Goal: Information Seeking & Learning: Learn about a topic

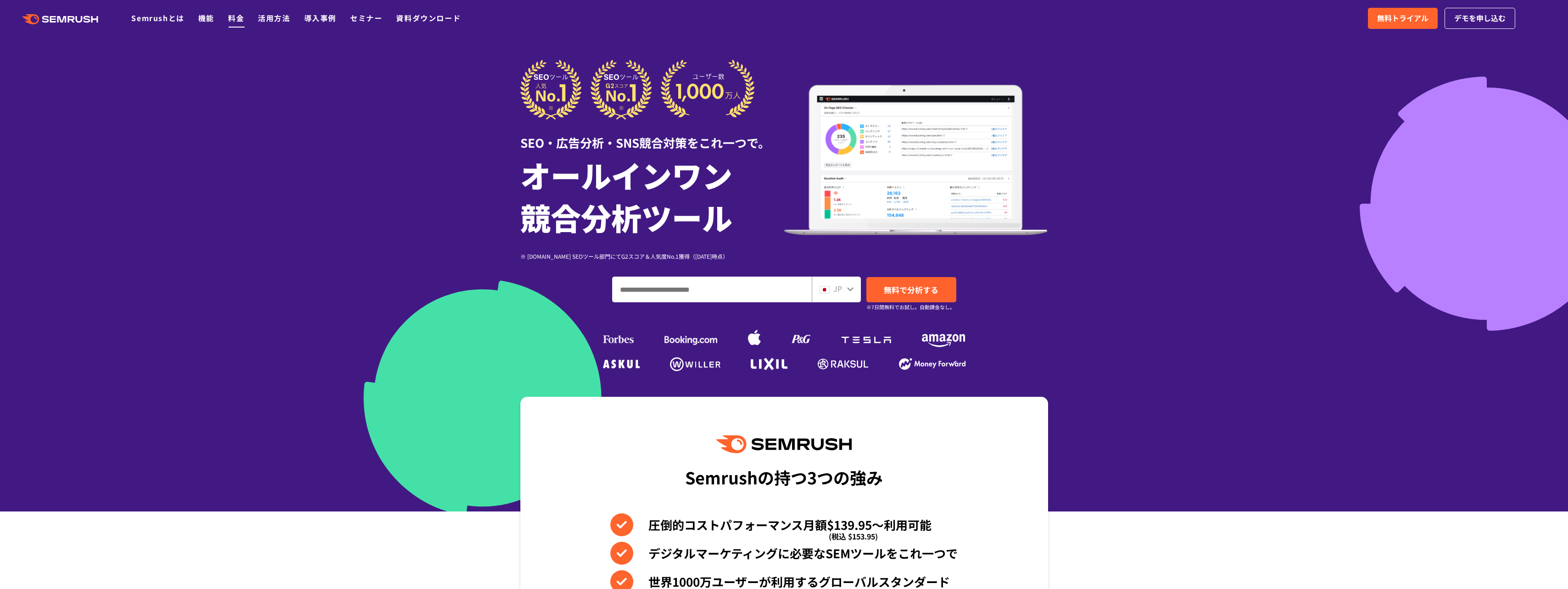
click at [233, 21] on link "料金" at bounding box center [236, 18] width 16 height 11
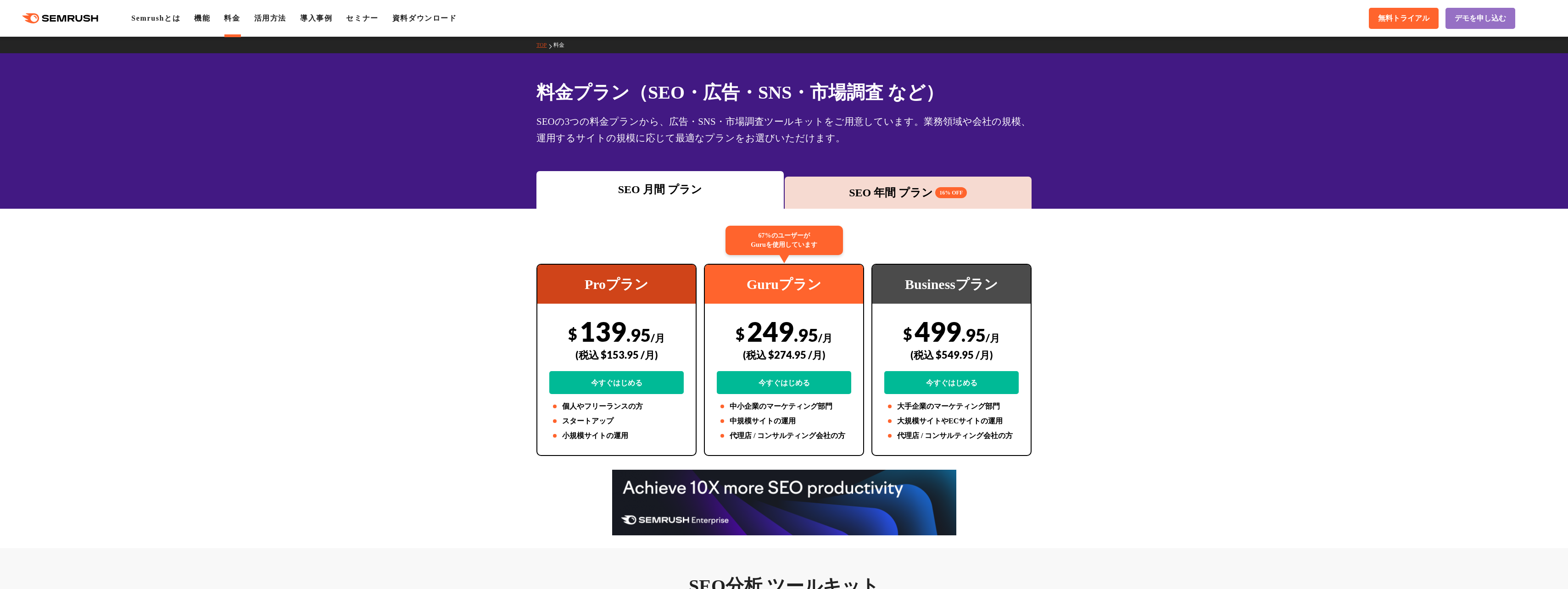
click at [845, 198] on div "SEO 年間 プラン 16% OFF" at bounding box center [908, 192] width 238 height 16
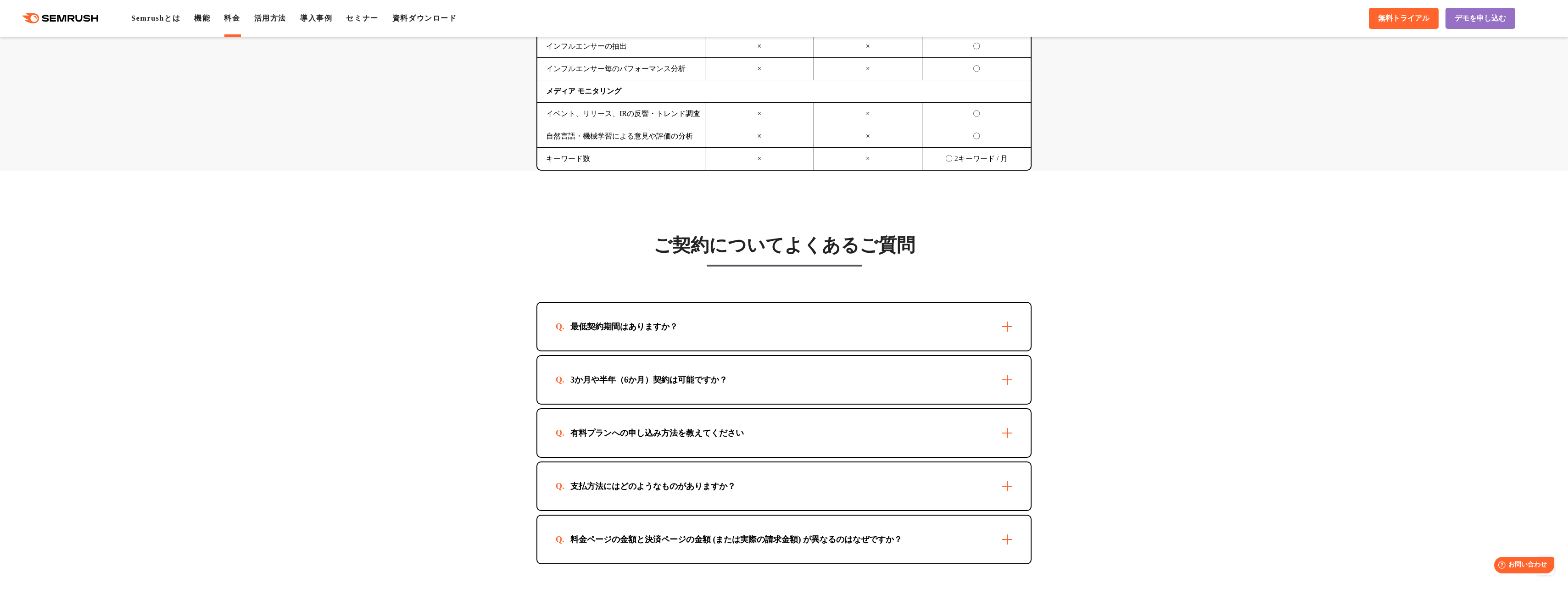
scroll to position [2523, 0]
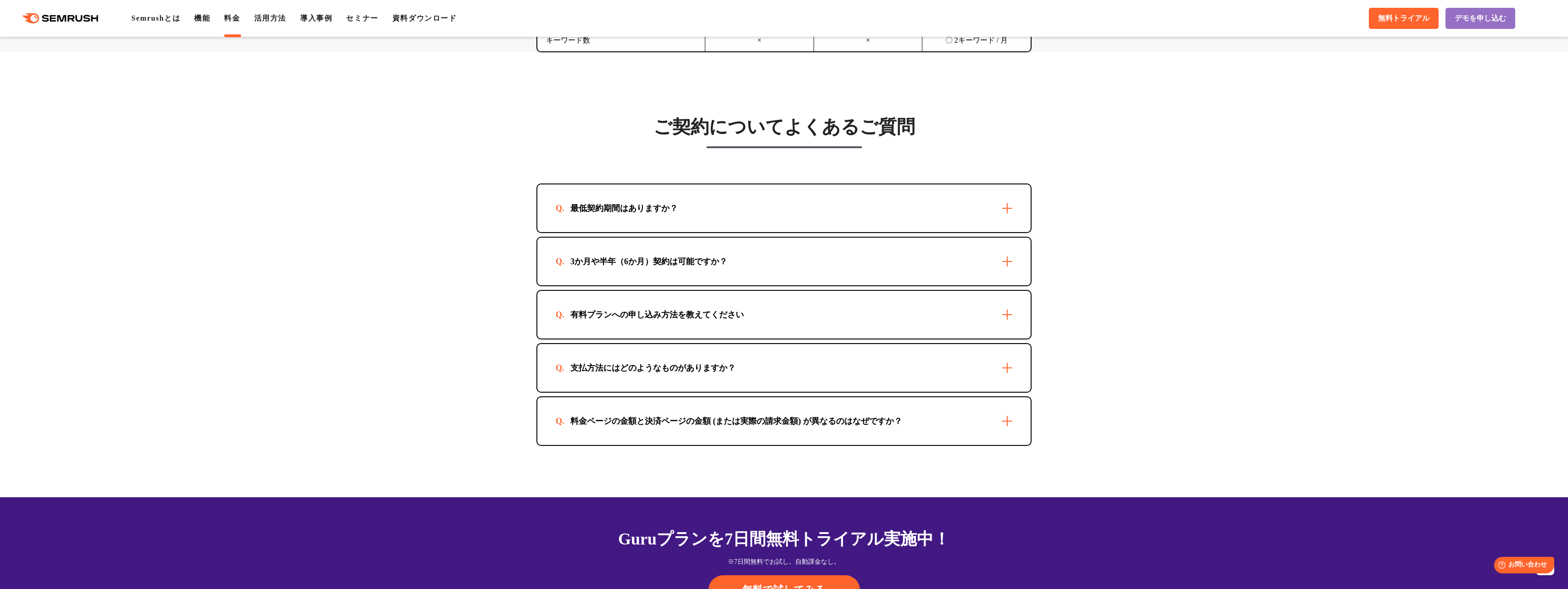
click at [777, 238] on div "3か月や半年（6か月）契約は可能ですか？" at bounding box center [784, 262] width 493 height 47
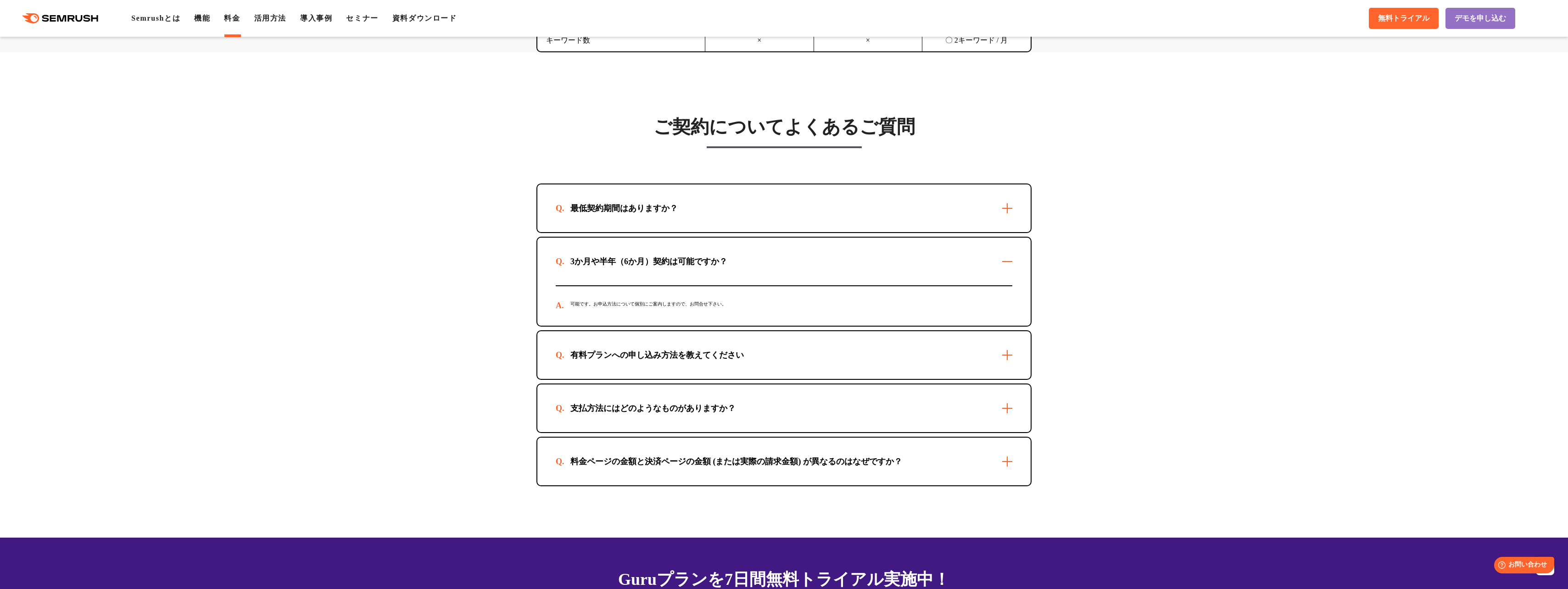
click at [777, 212] on div "最低契約期間はありますか？" at bounding box center [784, 208] width 493 height 47
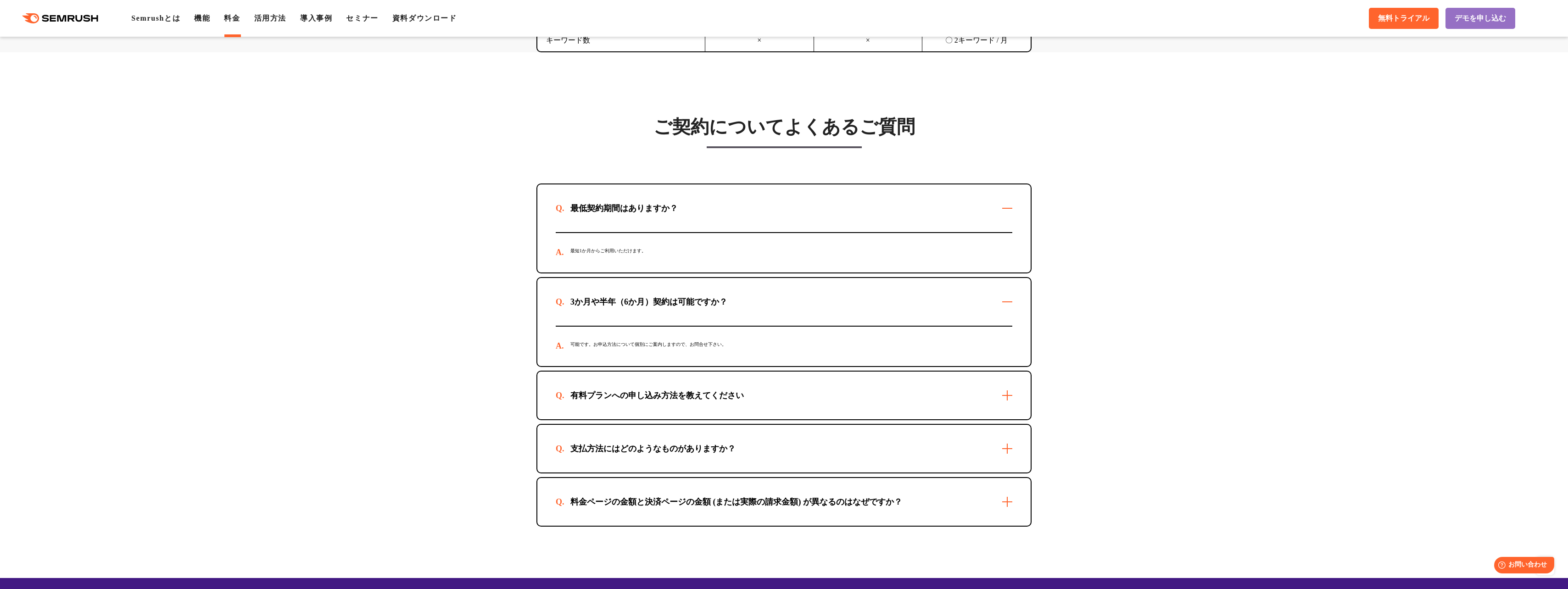
click at [777, 212] on div "最低契約期間はありますか？" at bounding box center [784, 208] width 493 height 47
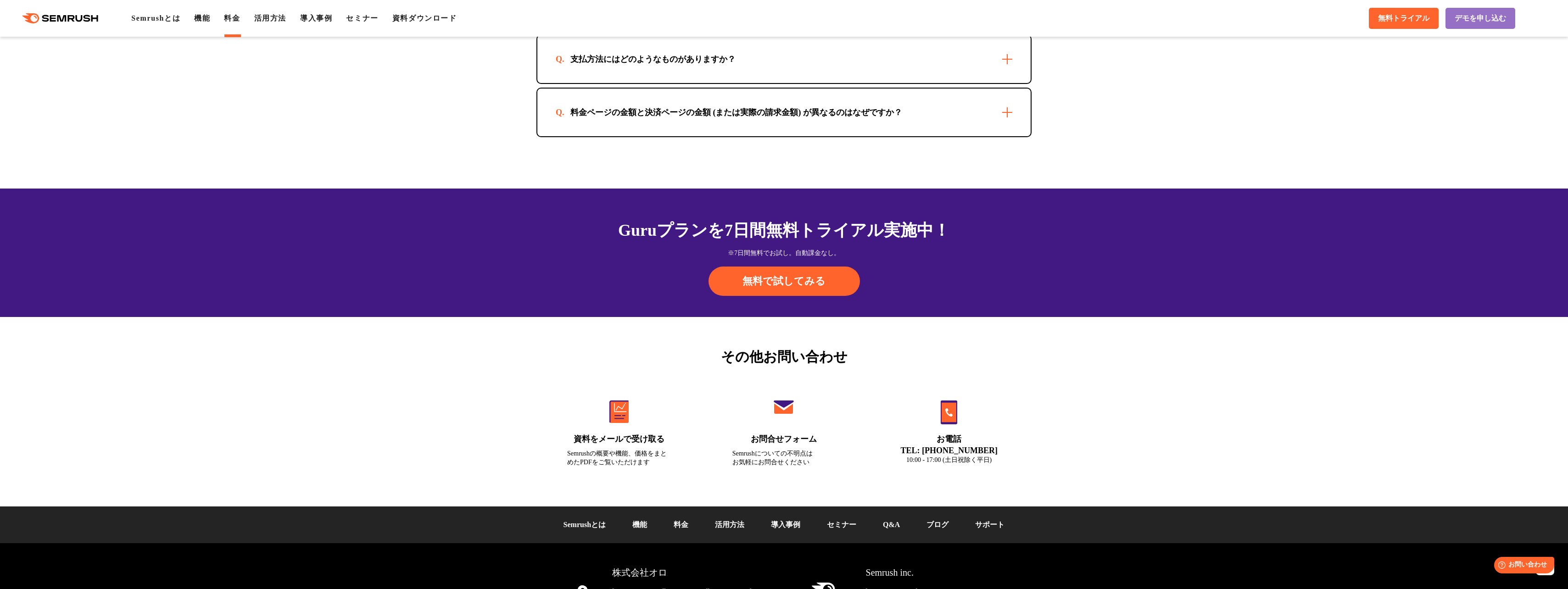
scroll to position [2961, 0]
